Goal: Check status: Check status

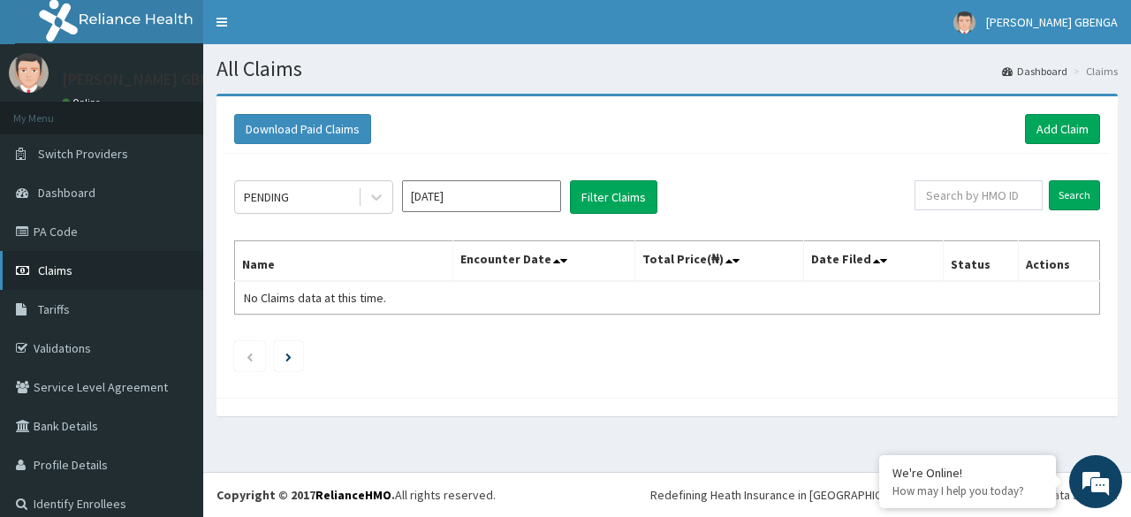
click at [65, 263] on span "Claims" at bounding box center [55, 270] width 34 height 16
click at [81, 266] on link "Claims" at bounding box center [101, 270] width 203 height 39
click at [611, 194] on button "Filter Claims" at bounding box center [613, 197] width 87 height 34
click at [612, 194] on button "Filter Claims" at bounding box center [613, 197] width 87 height 34
click at [603, 195] on button "Filter Claims" at bounding box center [613, 197] width 87 height 34
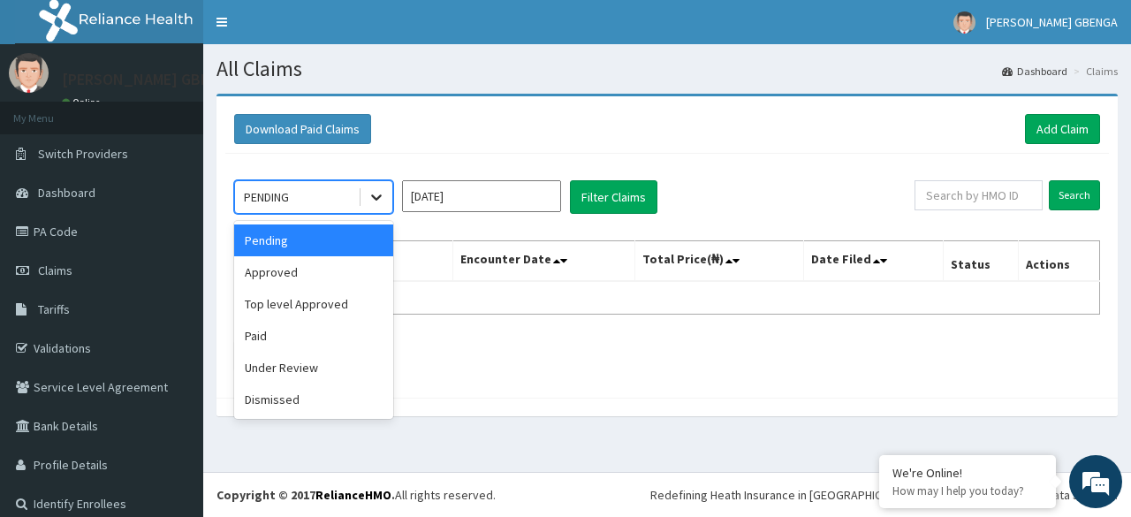
click at [377, 197] on icon at bounding box center [376, 198] width 11 height 6
click at [370, 194] on icon at bounding box center [377, 197] width 18 height 18
click at [331, 369] on div "Under Review" at bounding box center [313, 368] width 159 height 32
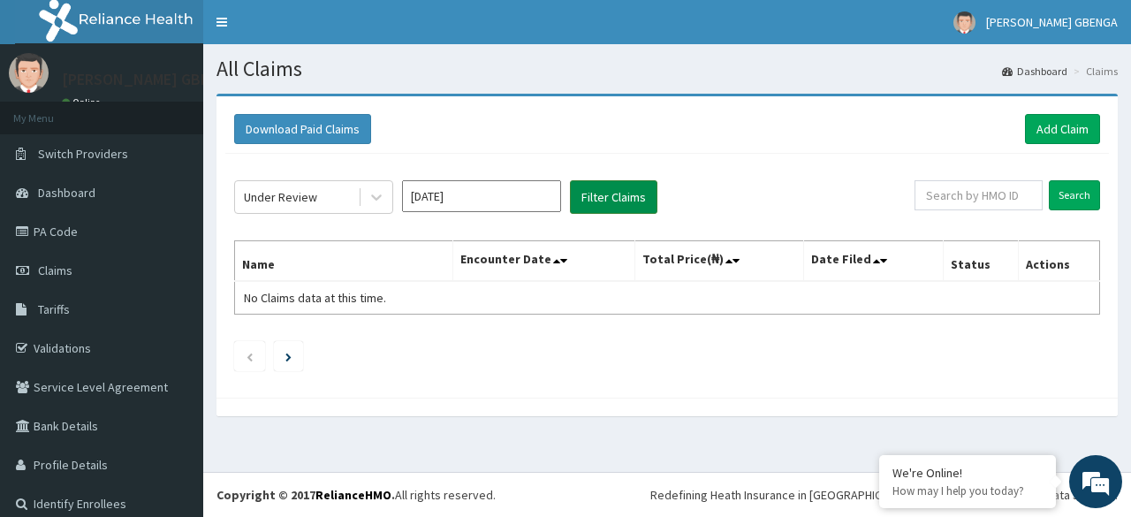
click at [606, 188] on button "Filter Claims" at bounding box center [613, 197] width 87 height 34
click at [606, 187] on button "Filter Claims" at bounding box center [613, 197] width 87 height 34
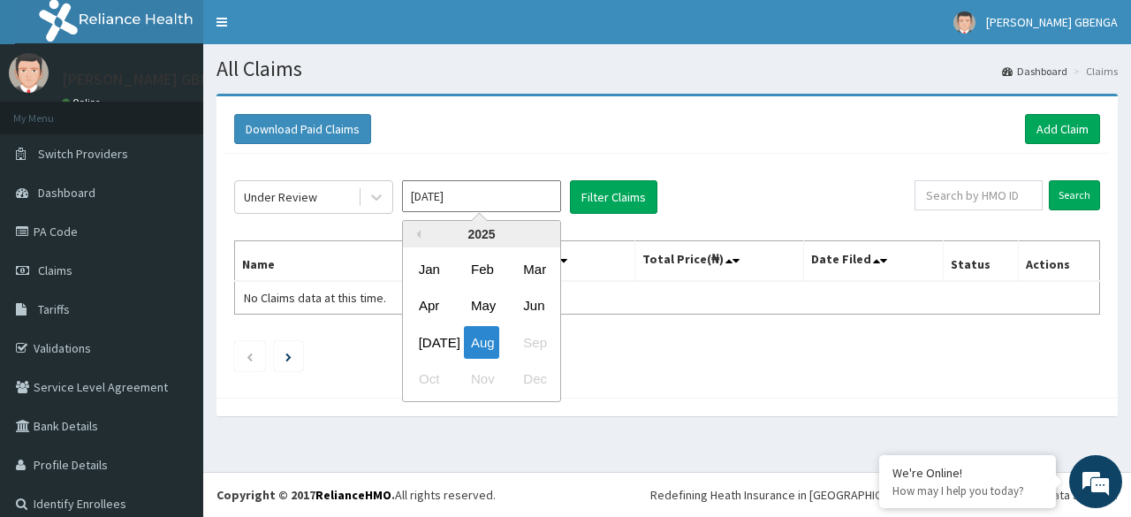
click at [431, 196] on input "[DATE]" at bounding box center [481, 196] width 159 height 32
click at [535, 298] on div "Jun" at bounding box center [533, 306] width 35 height 33
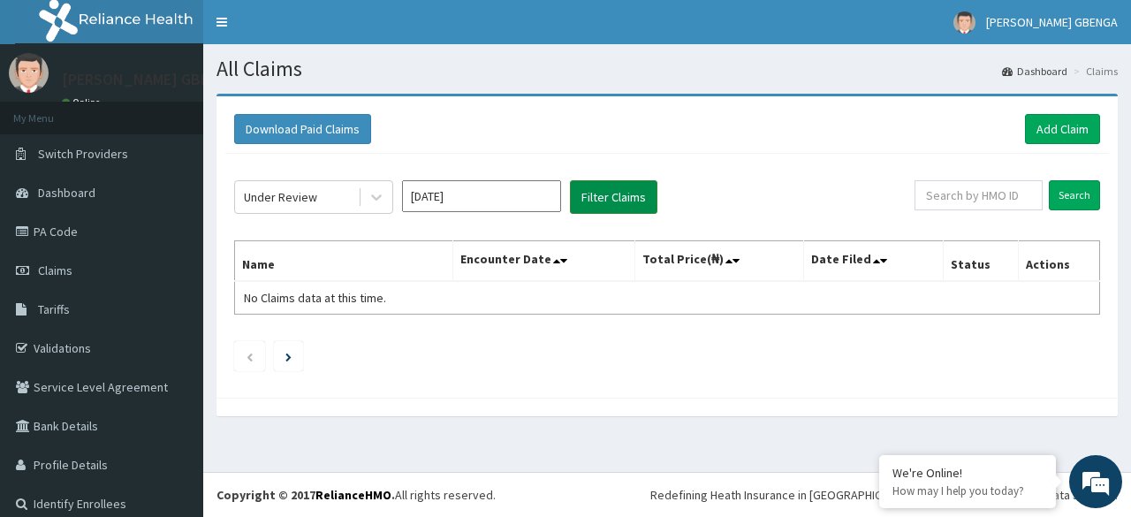
click at [635, 189] on button "Filter Claims" at bounding box center [613, 197] width 87 height 34
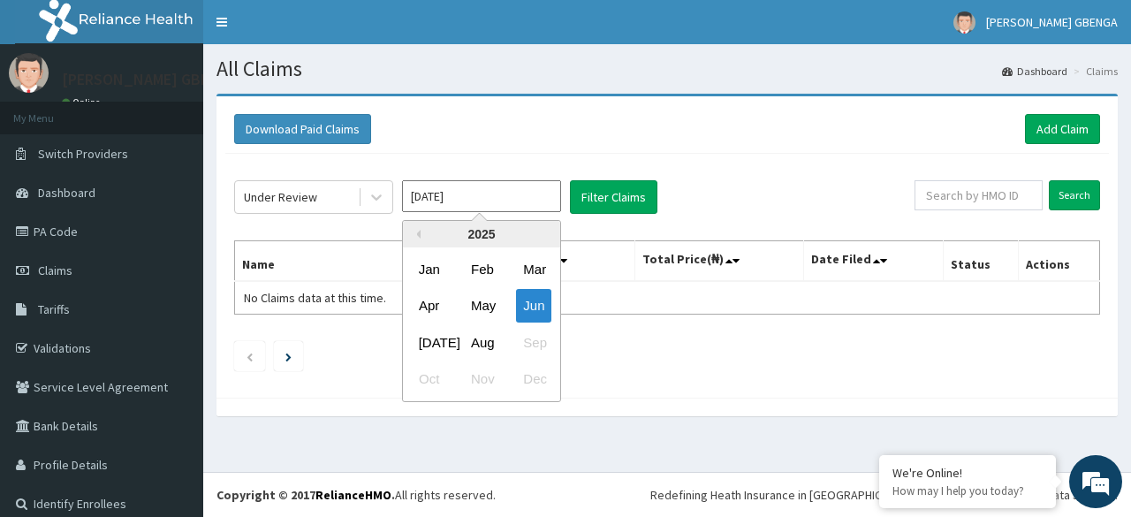
click at [487, 201] on input "Jun 2025" at bounding box center [481, 196] width 159 height 32
click at [428, 302] on div "Apr" at bounding box center [429, 306] width 35 height 33
type input "Apr 2025"
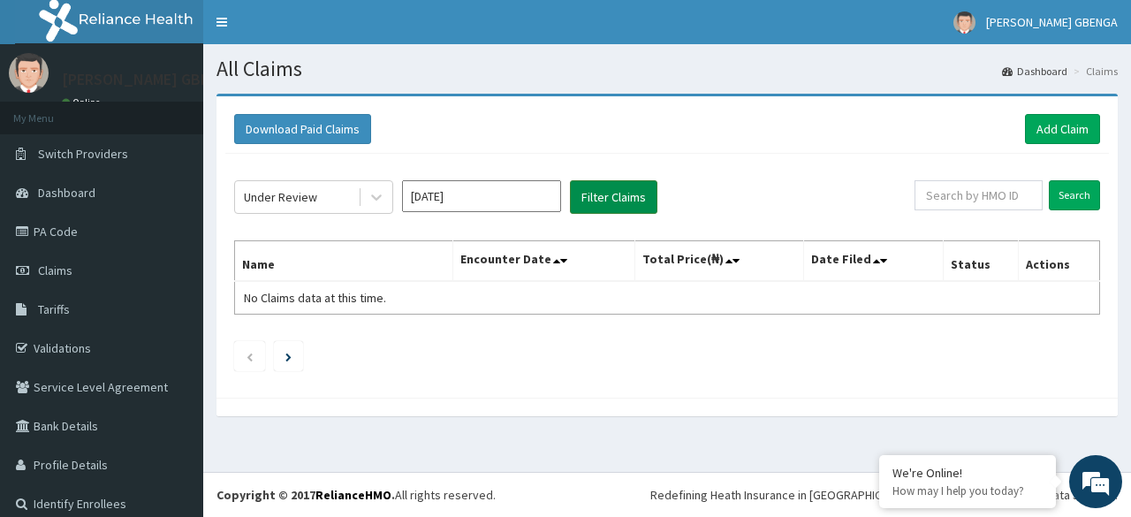
click at [596, 191] on button "Filter Claims" at bounding box center [613, 197] width 87 height 34
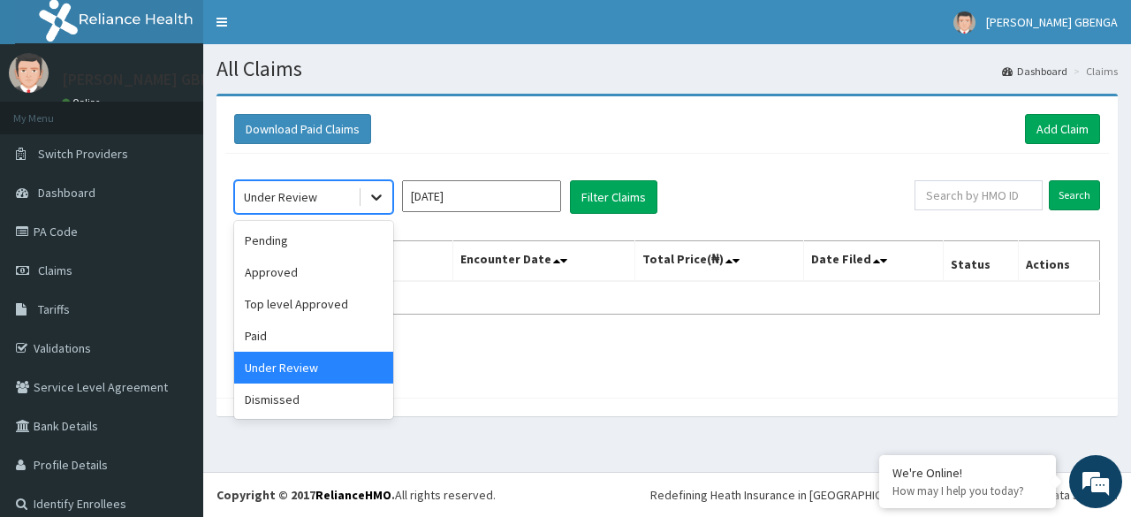
click at [381, 201] on icon at bounding box center [377, 197] width 18 height 18
click at [332, 239] on div "Pending" at bounding box center [313, 240] width 159 height 32
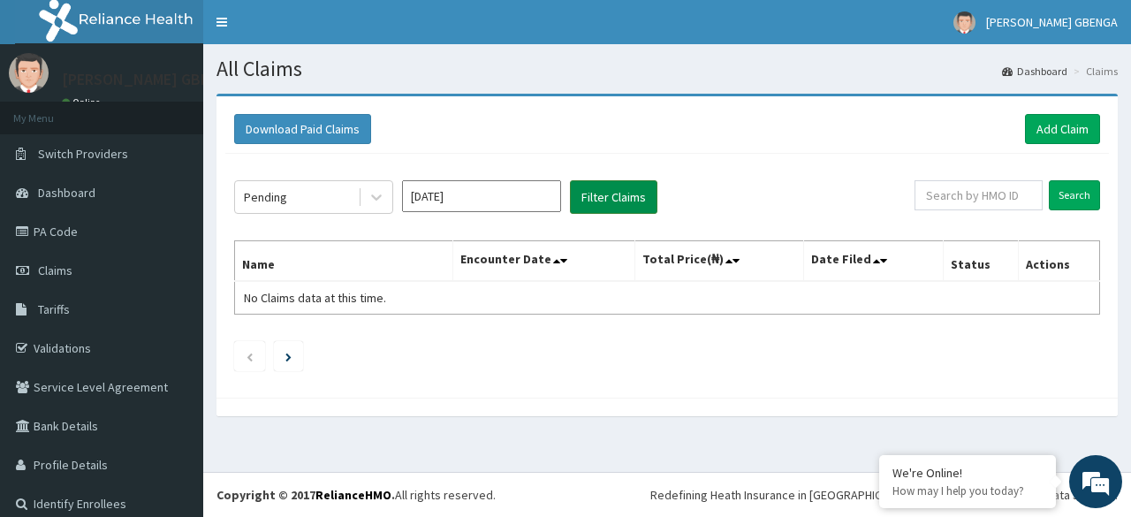
click at [590, 197] on button "Filter Claims" at bounding box center [613, 197] width 87 height 34
click at [591, 196] on button "Filter Claims" at bounding box center [613, 197] width 87 height 34
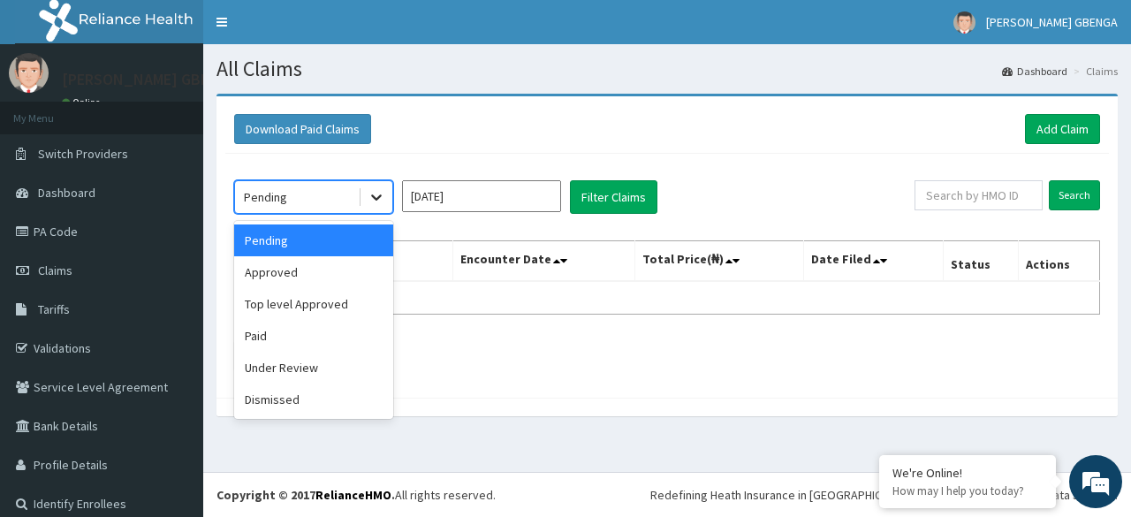
click at [384, 202] on icon at bounding box center [377, 197] width 18 height 18
click at [295, 361] on div "Under Review" at bounding box center [313, 368] width 159 height 32
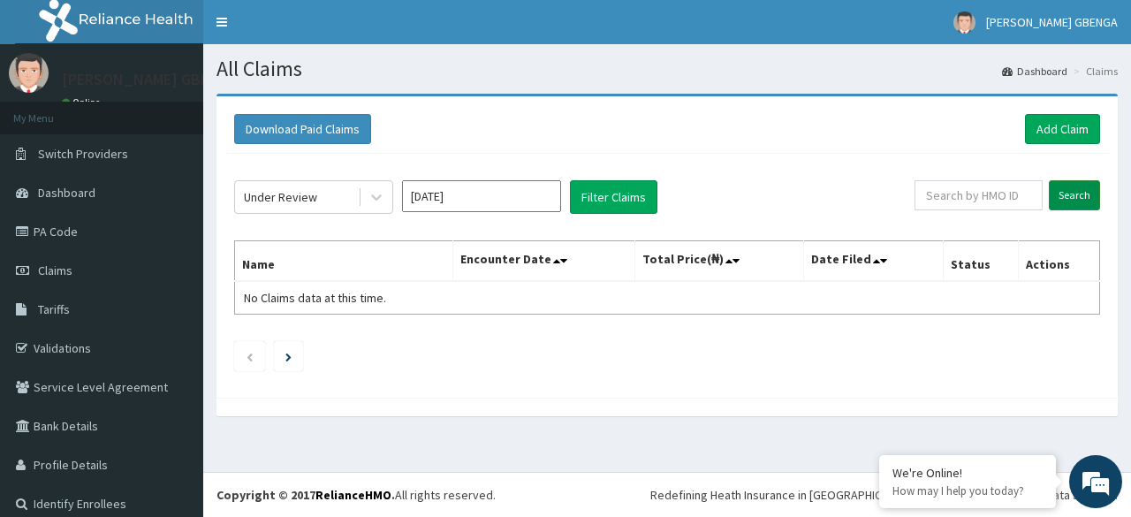
click at [1055, 190] on input "Search" at bounding box center [1074, 195] width 51 height 30
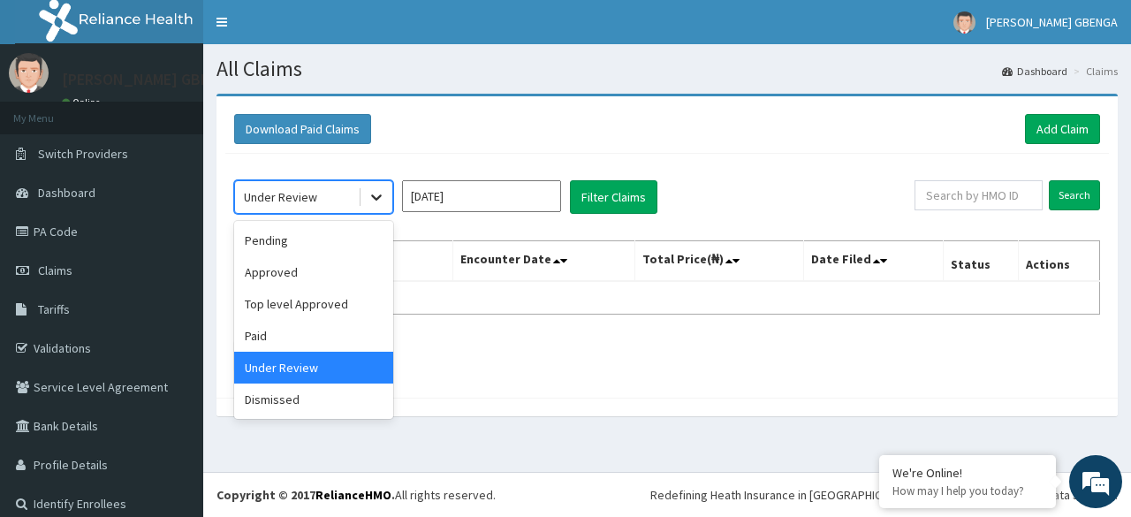
click at [380, 201] on icon at bounding box center [377, 197] width 18 height 18
click at [258, 298] on div "Top level Approved" at bounding box center [313, 304] width 159 height 32
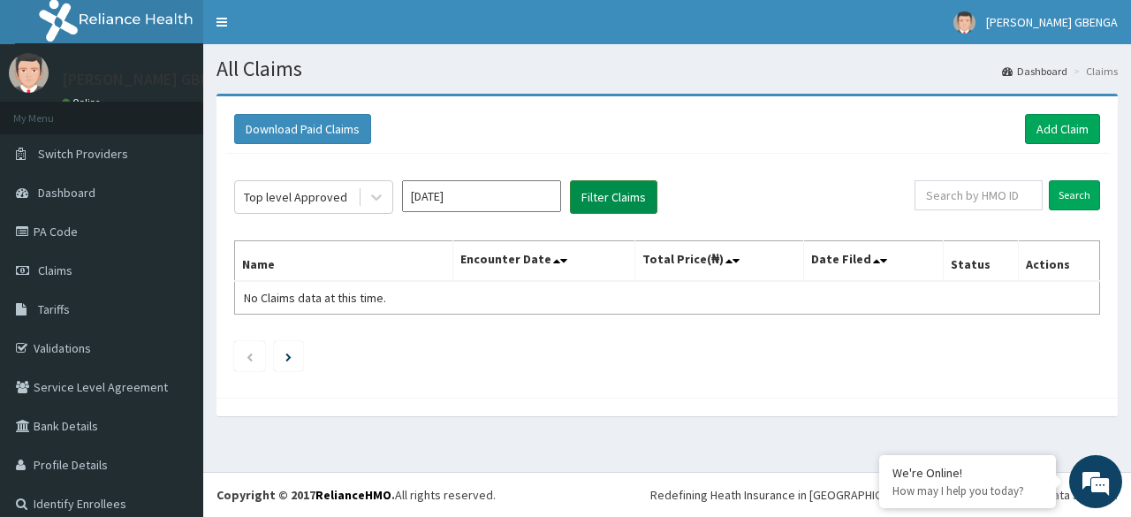
click at [598, 200] on button "Filter Claims" at bounding box center [613, 197] width 87 height 34
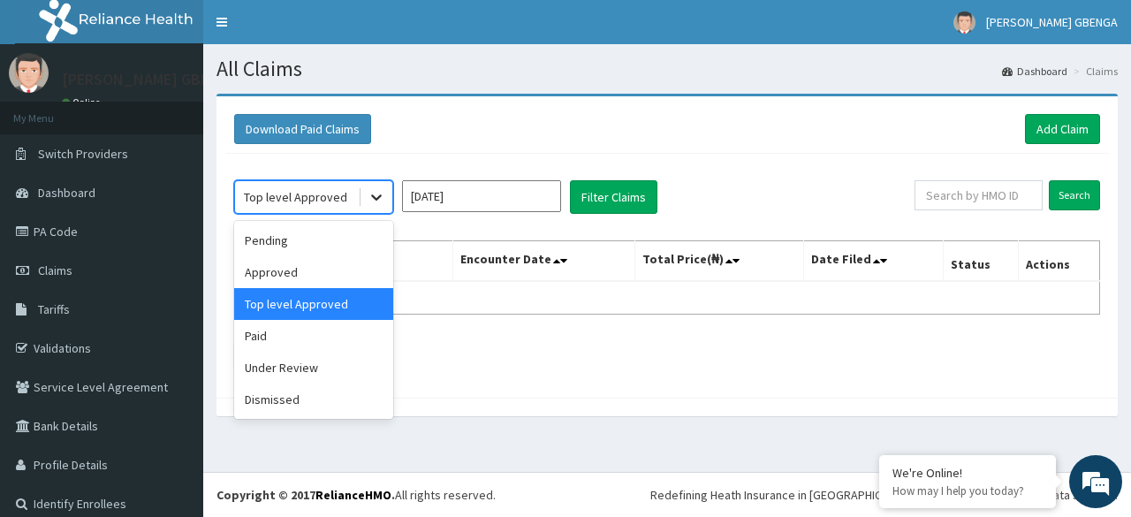
click at [376, 197] on icon at bounding box center [376, 198] width 11 height 6
click at [306, 232] on div "Pending" at bounding box center [313, 240] width 159 height 32
